Goal: Communication & Community: Answer question/provide support

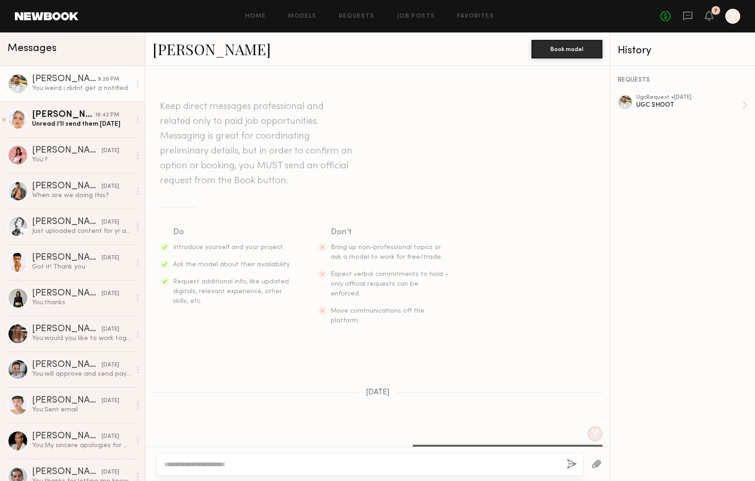
scroll to position [195, 0]
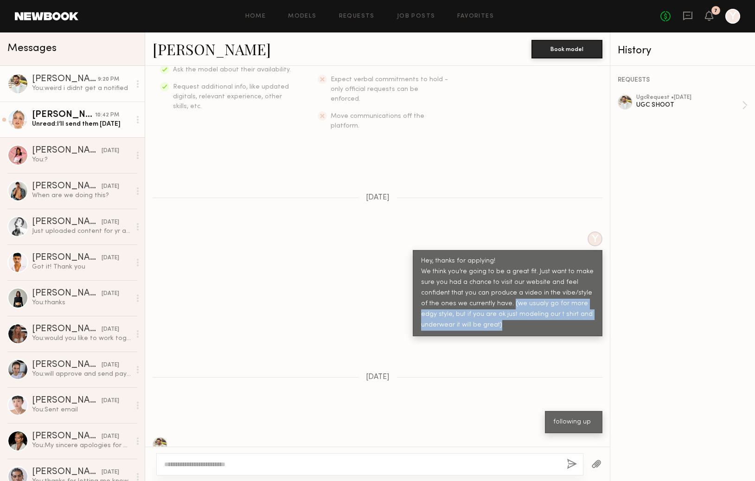
click at [100, 130] on link "[PERSON_NAME] 10:42 PM Unread: I’ll send them [DATE]" at bounding box center [72, 120] width 145 height 36
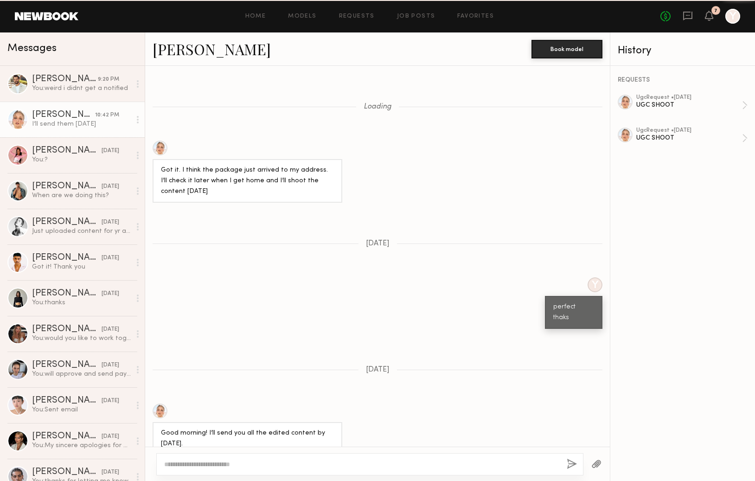
scroll to position [687, 0]
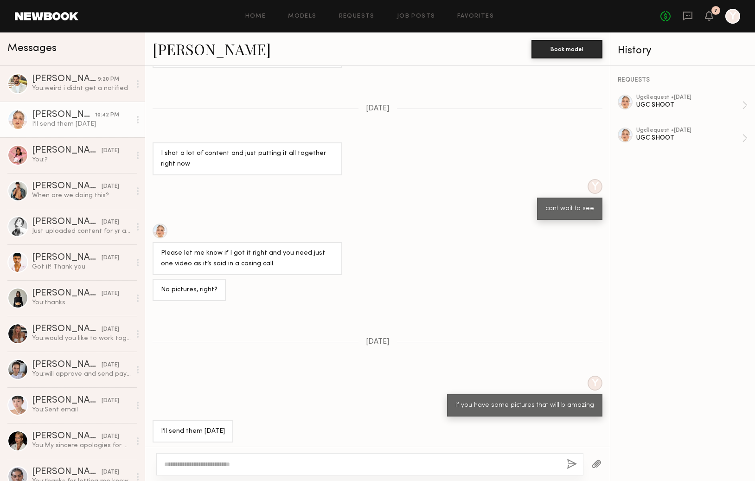
click at [457, 458] on div at bounding box center [369, 464] width 427 height 22
click at [665, 146] on div "ugc Request • [DATE] UGC SHOOT" at bounding box center [690, 138] width 106 height 21
click at [83, 88] on div "You: weird i didnt get a notified" at bounding box center [81, 88] width 99 height 9
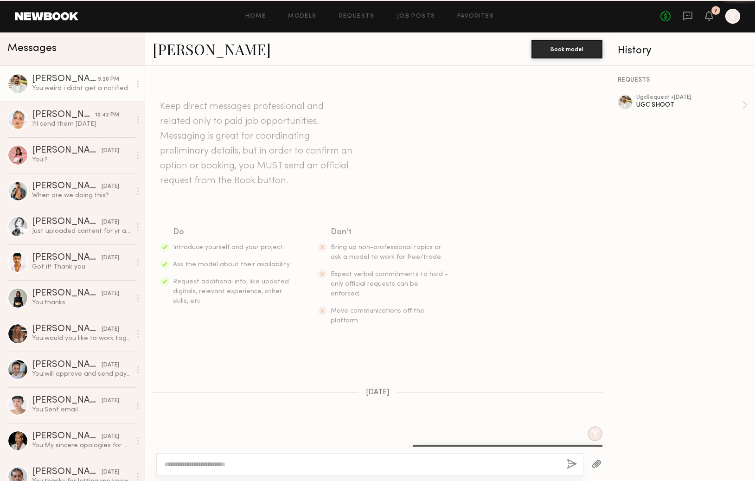
scroll to position [2354, 0]
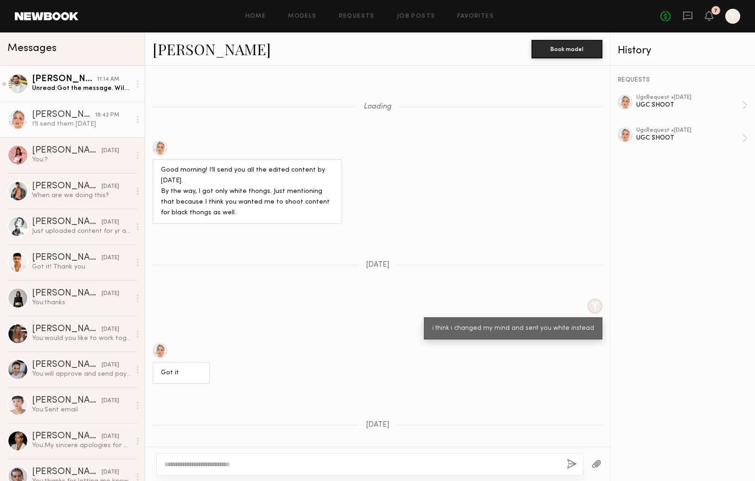
scroll to position [425, 0]
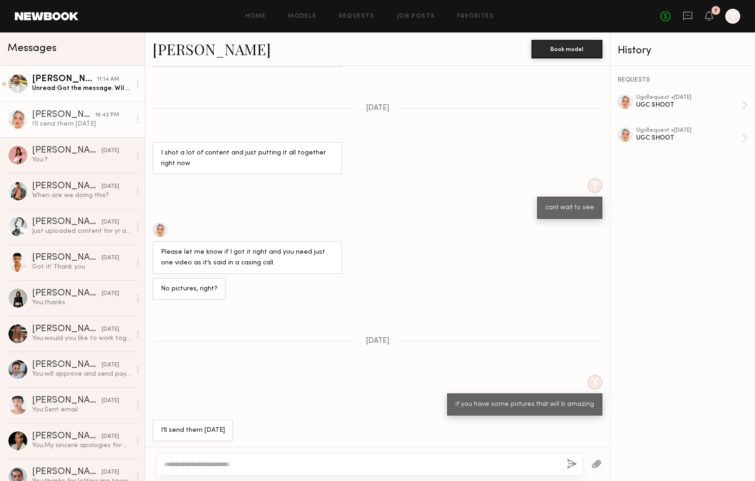
click at [109, 90] on div "Unread: Got the message. Will submit soon" at bounding box center [81, 88] width 99 height 9
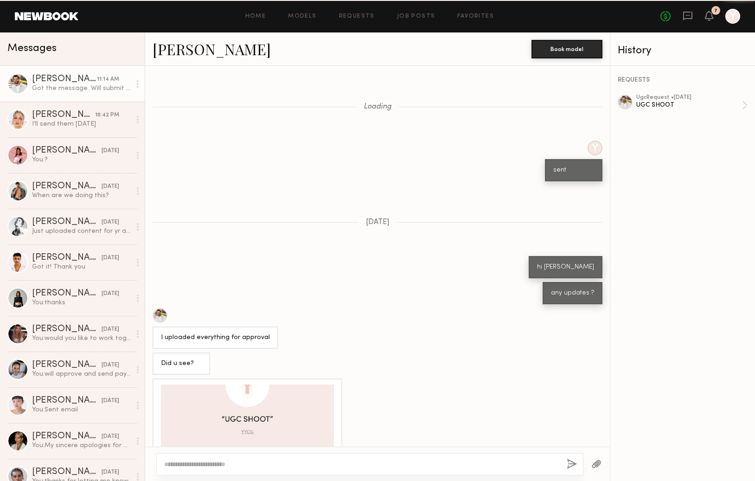
scroll to position [523, 0]
